Goal: Task Accomplishment & Management: Manage account settings

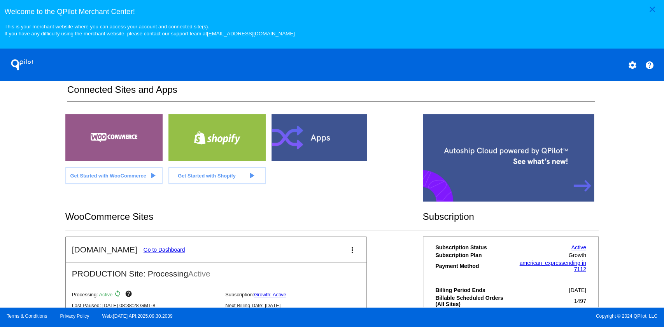
scroll to position [231, 0]
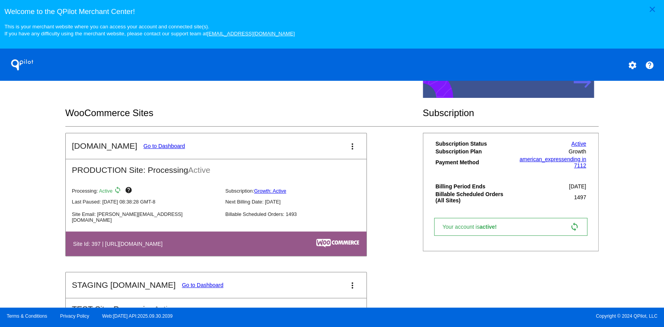
click at [163, 147] on link "Go to Dashboard" at bounding box center [165, 146] width 42 height 6
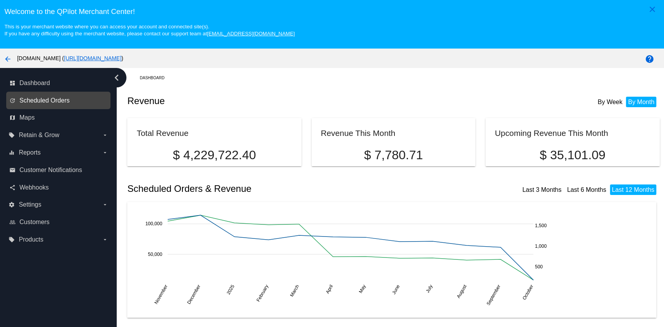
click at [54, 101] on span "Scheduled Orders" at bounding box center [44, 100] width 50 height 7
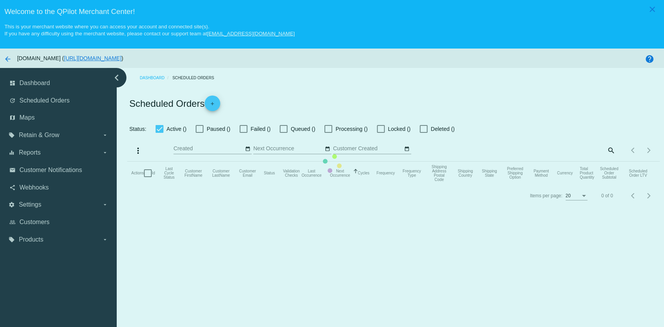
checkbox input "true"
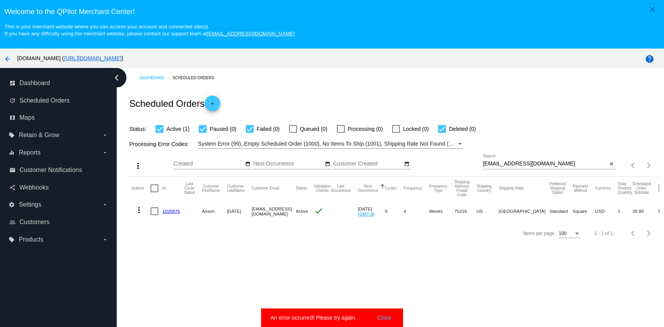
click at [569, 159] on div "[EMAIL_ADDRESS][DOMAIN_NAME] Search" at bounding box center [545, 161] width 124 height 15
drag, startPoint x: 569, startPoint y: 159, endPoint x: 565, endPoint y: 166, distance: 8.0
click at [567, 162] on div "[EMAIL_ADDRESS][DOMAIN_NAME] Search" at bounding box center [545, 161] width 124 height 15
click at [565, 166] on input "[EMAIL_ADDRESS][DOMAIN_NAME]" at bounding box center [545, 164] width 124 height 6
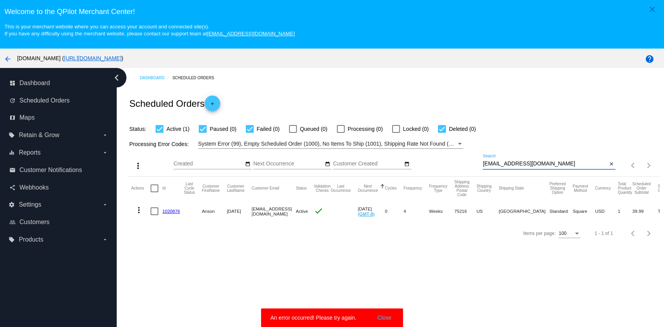
click at [565, 166] on input "[EMAIL_ADDRESS][DOMAIN_NAME]" at bounding box center [545, 164] width 124 height 6
paste input "cahodges38"
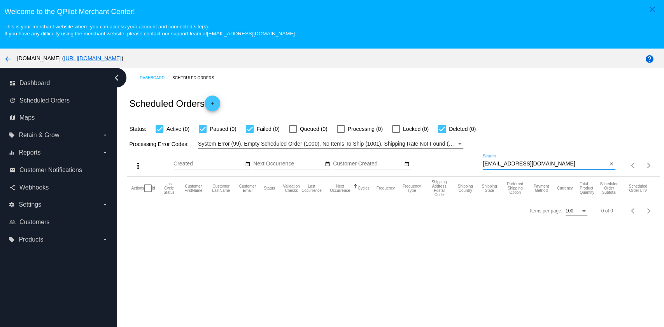
type input "[EMAIL_ADDRESS][DOMAIN_NAME]"
click at [548, 167] on div "[EMAIL_ADDRESS][DOMAIN_NAME] Search" at bounding box center [545, 161] width 124 height 15
click at [548, 165] on input "[EMAIL_ADDRESS][DOMAIN_NAME]" at bounding box center [545, 164] width 124 height 6
drag, startPoint x: 548, startPoint y: 165, endPoint x: 573, endPoint y: 131, distance: 41.7
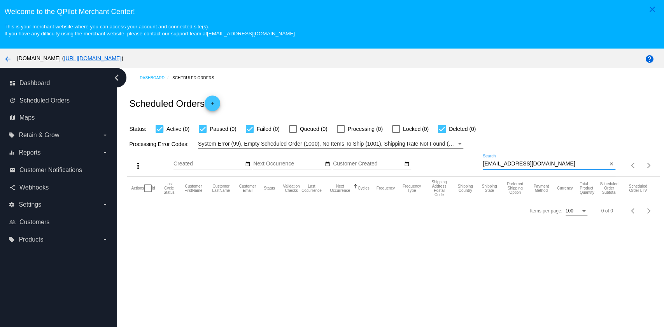
click at [563, 149] on div "more_vert Oct Jan Feb Mar [DATE]" at bounding box center [393, 163] width 532 height 28
